Goal: Navigation & Orientation: Find specific page/section

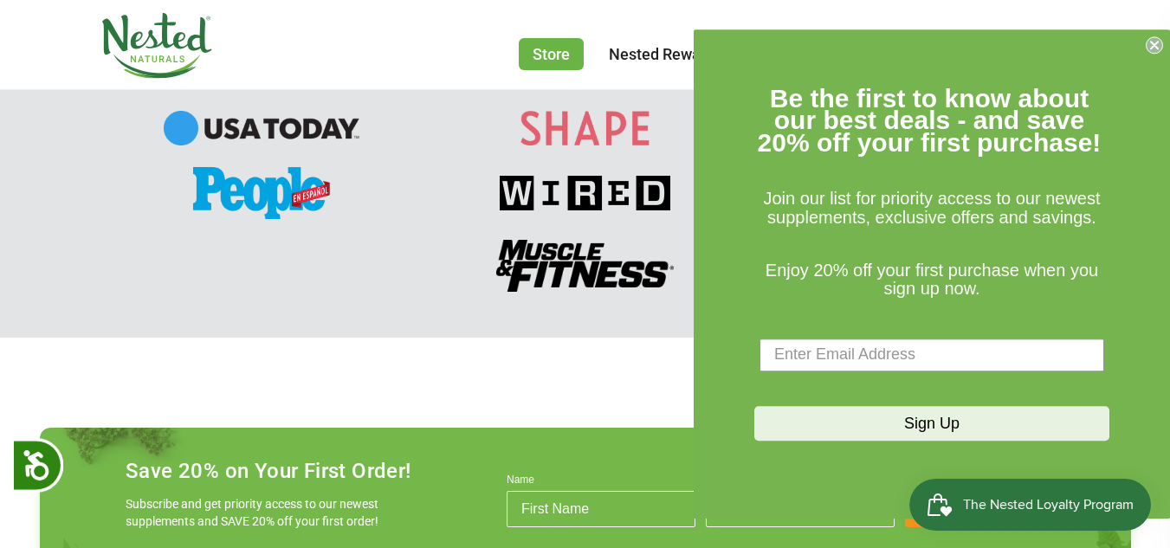
scroll to position [0, 304]
click at [1163, 46] on form "Be the first to know about our best deals - and save 20% off your first purchas…" at bounding box center [932, 273] width 476 height 489
click at [1156, 45] on circle "Close dialog" at bounding box center [1155, 44] width 16 height 16
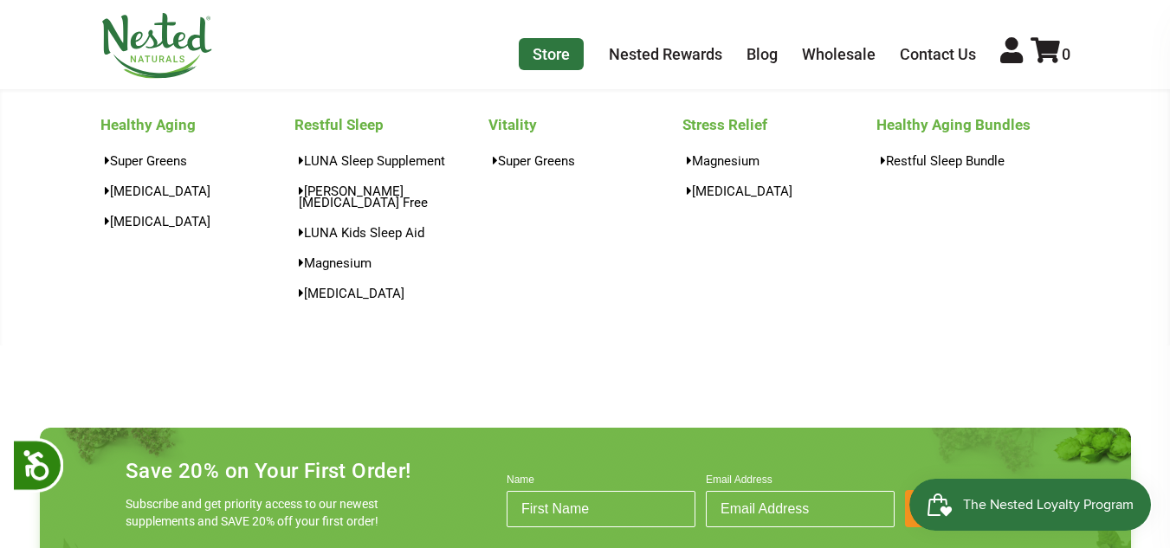
click at [563, 58] on link "Store" at bounding box center [551, 54] width 65 height 32
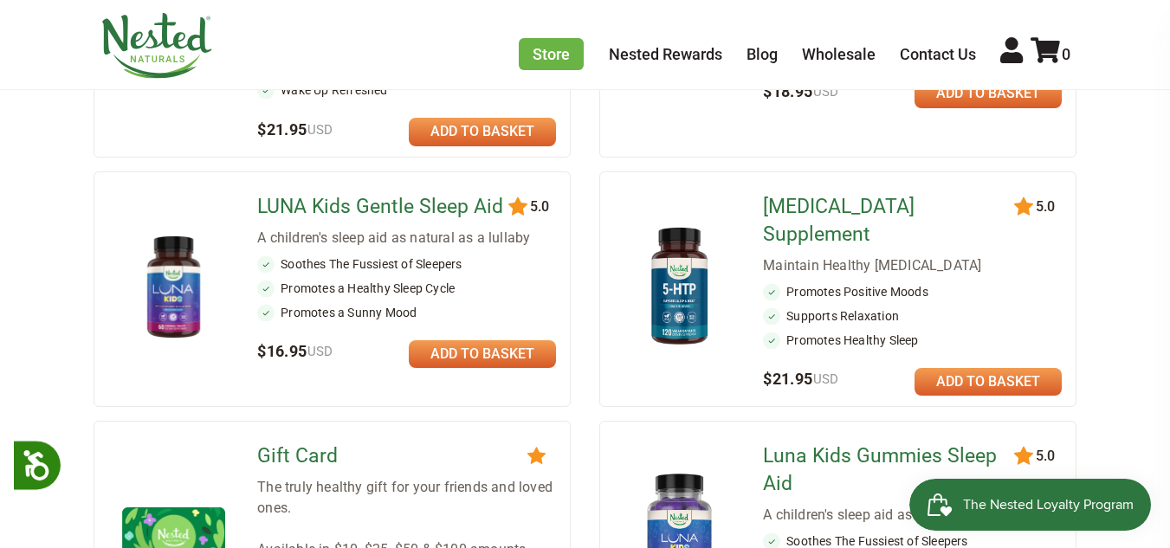
scroll to position [1126, 0]
